Goal: Check status

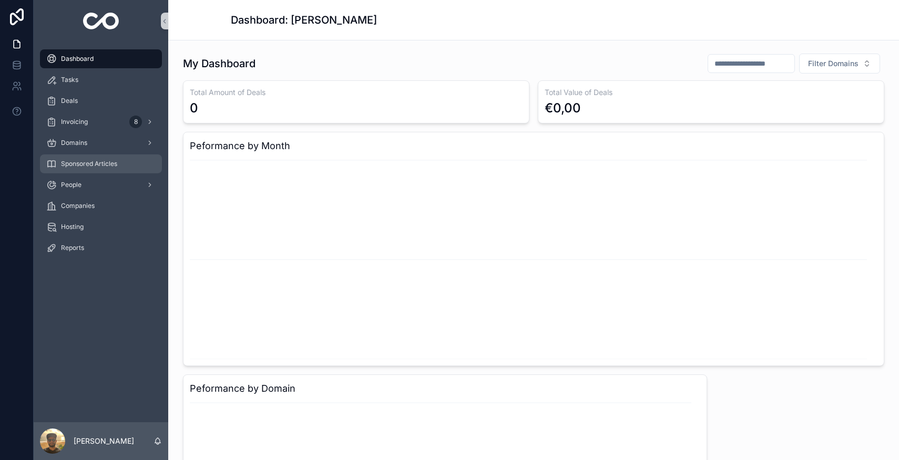
click at [105, 163] on span "Sponsored Articles" at bounding box center [89, 164] width 56 height 8
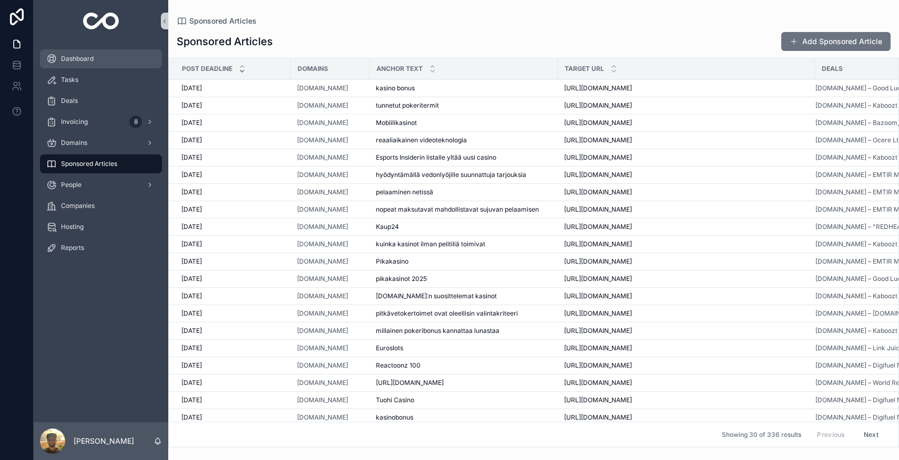
click at [117, 67] on div "Dashboard" at bounding box center [100, 58] width 109 height 17
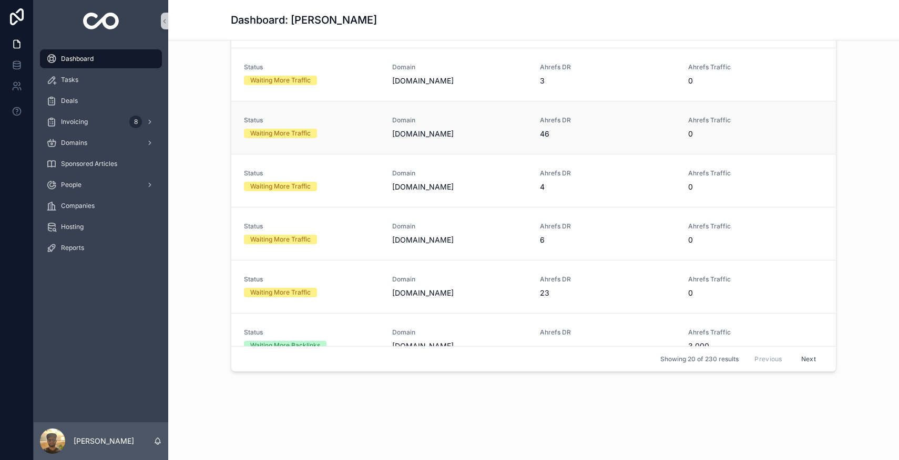
scroll to position [742, 0]
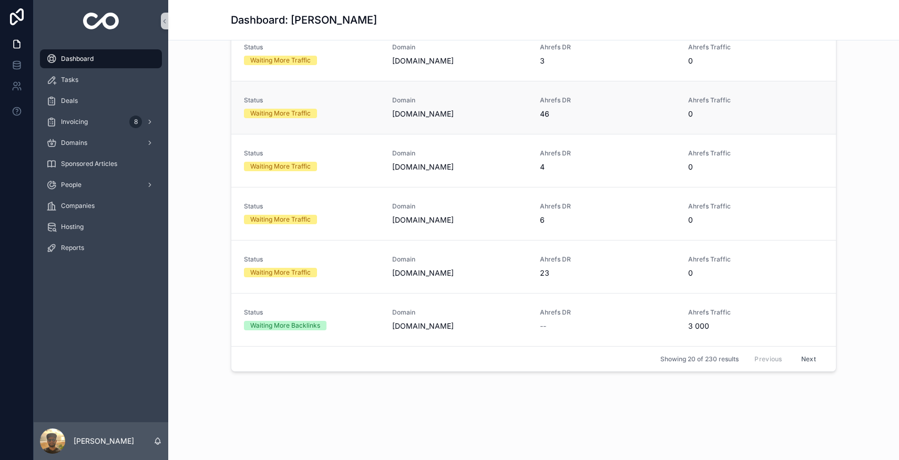
click at [815, 102] on link "Status Waiting More Traffic Domain [DOMAIN_NAME] Ahrefs DR 46 Ahrefs Traffic 0" at bounding box center [533, 107] width 604 height 53
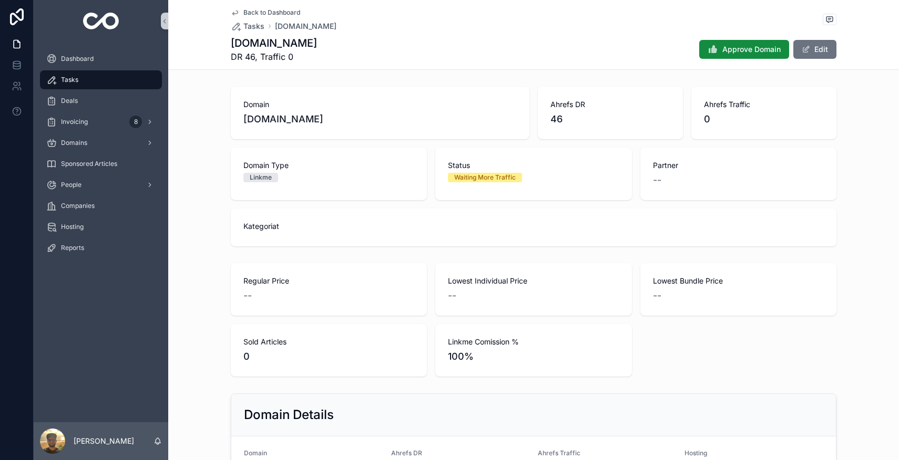
click at [77, 24] on link "scrollable content" at bounding box center [101, 21] width 122 height 17
